Goal: Information Seeking & Learning: Learn about a topic

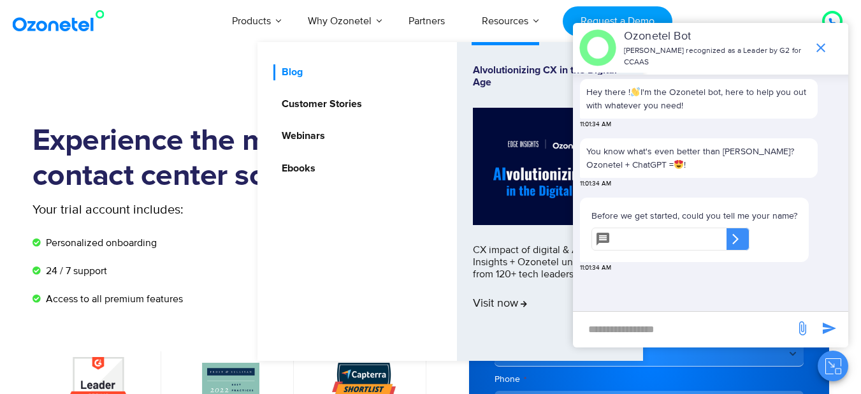
click at [297, 73] on link "Blog" at bounding box center [288, 72] width 31 height 16
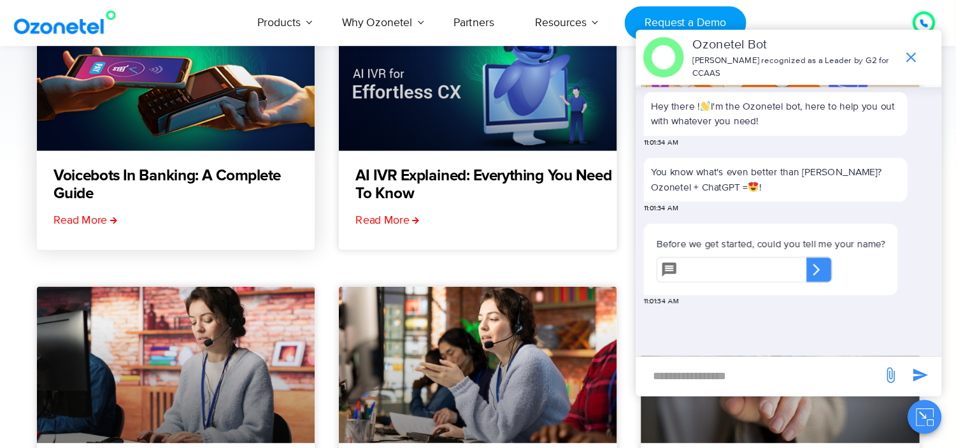
scroll to position [255, 0]
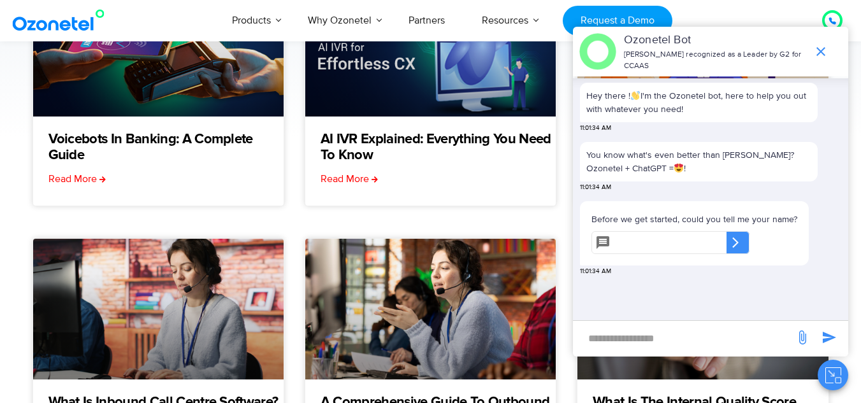
click at [830, 371] on icon "Close chat" at bounding box center [833, 376] width 16 height 16
